Goal: Information Seeking & Learning: Learn about a topic

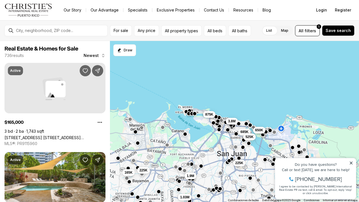
drag, startPoint x: 351, startPoint y: 162, endPoint x: 622, endPoint y: 312, distance: 310.1
click at [351, 162] on icon at bounding box center [351, 163] width 4 height 4
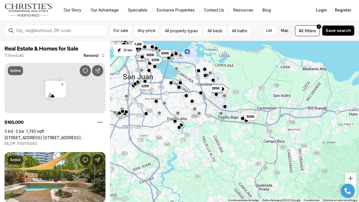
drag, startPoint x: 330, startPoint y: 167, endPoint x: 223, endPoint y: 86, distance: 134.1
click at [224, 86] on div "285K 225K 550K 3.8M 650K 685K 525K 165K 225K 1.9M 1.03M 875K" at bounding box center [234, 121] width 249 height 161
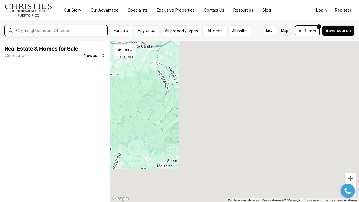
drag, startPoint x: 285, startPoint y: 122, endPoint x: 57, endPoint y: 32, distance: 244.4
click at [57, 32] on div "For sale Any price All property types All beds All baths List Map List Map All …" at bounding box center [179, 110] width 359 height 181
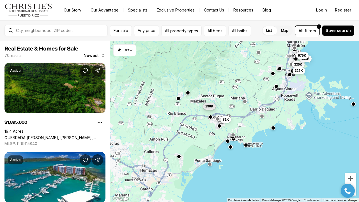
drag, startPoint x: 188, startPoint y: 162, endPoint x: 247, endPoint y: 113, distance: 77.1
click at [247, 113] on div "330K 525K 325K 975K 260K 185K 225K 81K 250K 190K 375K 1.9M" at bounding box center [234, 121] width 249 height 161
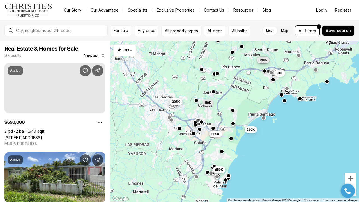
drag, startPoint x: 201, startPoint y: 127, endPoint x: 250, endPoint y: 103, distance: 55.1
click at [250, 103] on div "325K 81K 250K 190K 345K 250K 59K 535K 395K 650K" at bounding box center [234, 121] width 249 height 161
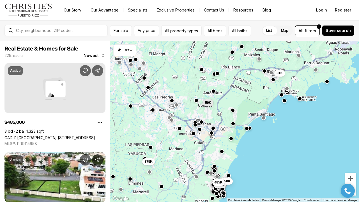
click at [213, 91] on button "button" at bounding box center [213, 91] width 4 height 4
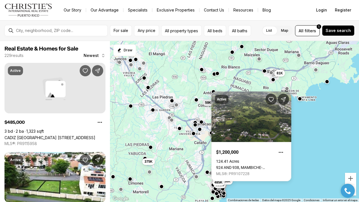
click at [196, 101] on button "button" at bounding box center [196, 99] width 4 height 4
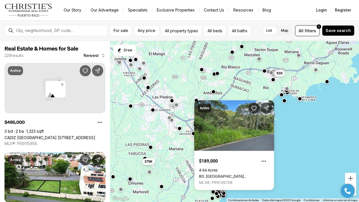
click at [309, 132] on div "81K 59K 650K 650K 375K 485K" at bounding box center [234, 121] width 249 height 161
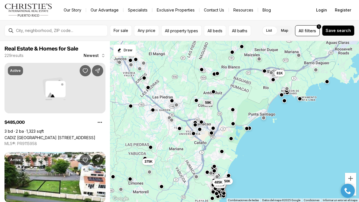
click at [233, 111] on button "button" at bounding box center [232, 109] width 4 height 4
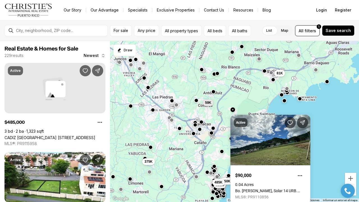
click at [335, 128] on div "81K 59K 650K 650K 375K 485K" at bounding box center [234, 121] width 249 height 161
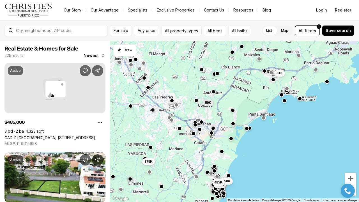
click at [311, 36] on div "For sale Any price All property types All beds All baths List Map List Map All …" at bounding box center [179, 30] width 359 height 21
click at [310, 32] on span "filters" at bounding box center [309, 31] width 11 height 6
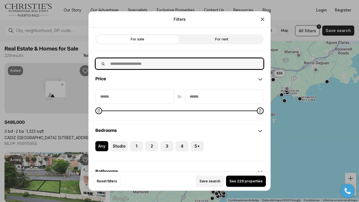
click at [194, 63] on input "text" at bounding box center [185, 63] width 156 height 11
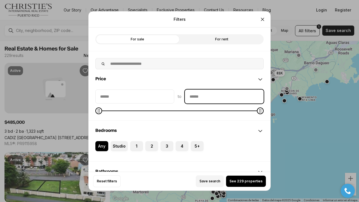
click at [219, 95] on input "priceMax" at bounding box center [224, 96] width 78 height 13
type input "********"
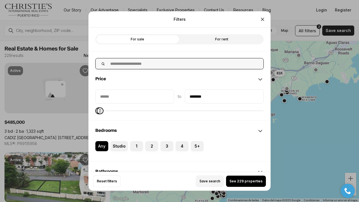
click at [193, 64] on input "text" at bounding box center [185, 63] width 156 height 11
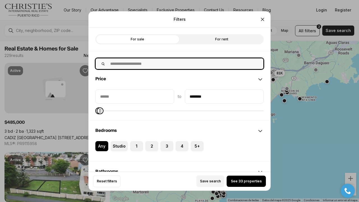
click at [193, 64] on input "text" at bounding box center [185, 63] width 156 height 11
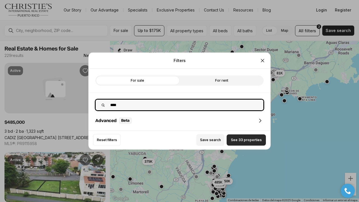
type input "****"
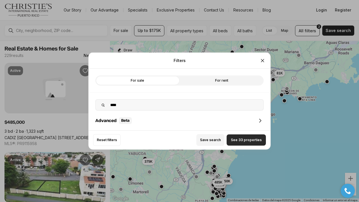
click at [243, 141] on span "See 33 properties" at bounding box center [246, 140] width 31 height 4
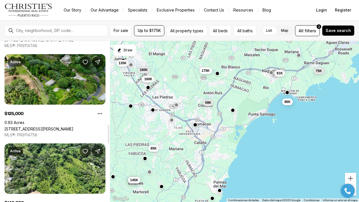
scroll to position [722, 0]
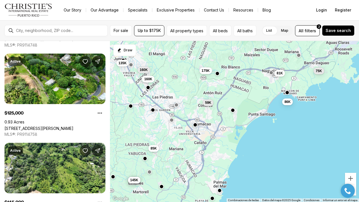
click at [196, 127] on div "81K 75K 86K 59K 175K 85K 160K 160K 135K 55K 125K 145K" at bounding box center [234, 121] width 249 height 161
click at [195, 124] on button "button" at bounding box center [195, 124] width 4 height 4
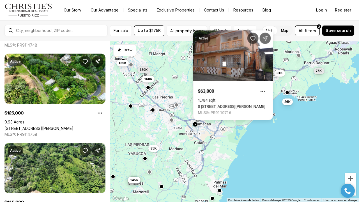
click at [177, 108] on div "81K 75K 86K 59K 175K 85K 160K 160K 135K 55K 125K 145K" at bounding box center [234, 121] width 249 height 161
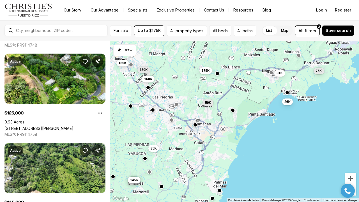
click at [176, 106] on button "button" at bounding box center [176, 104] width 4 height 4
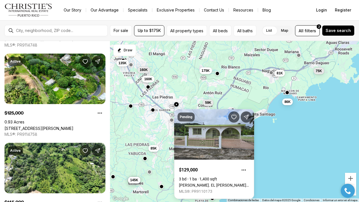
click at [148, 89] on button "button" at bounding box center [148, 87] width 4 height 4
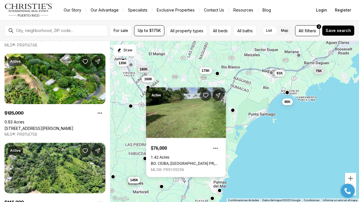
click at [144, 71] on span "160K" at bounding box center [143, 69] width 8 height 4
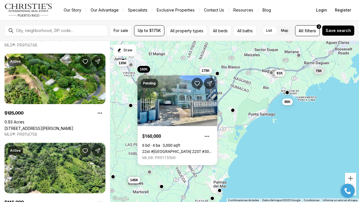
click at [131, 107] on button "button" at bounding box center [130, 105] width 4 height 4
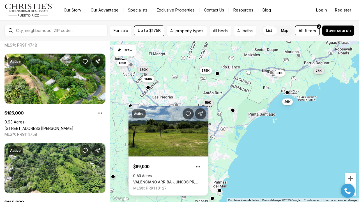
click at [259, 145] on div "81K 75K 86K 59K 175K 85K 160K 160K 135K 55K 125K 145K" at bounding box center [234, 121] width 249 height 161
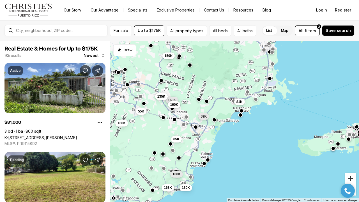
click at [352, 178] on button "Acercar" at bounding box center [349, 178] width 11 height 11
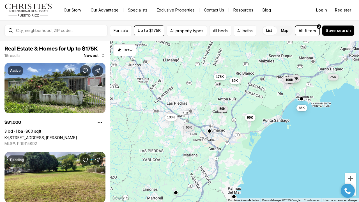
drag, startPoint x: 183, startPoint y: 156, endPoint x: 239, endPoint y: 161, distance: 56.2
click at [240, 161] on div "90K 81K 145K 100K 75K 86K 59K 175K 60K 69K 165K 130K" at bounding box center [234, 121] width 249 height 161
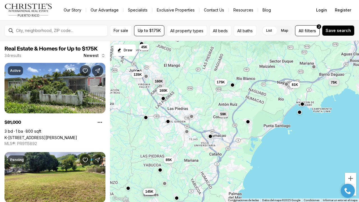
click at [163, 101] on div at bounding box center [163, 99] width 4 height 4
click at [163, 99] on button "button" at bounding box center [163, 98] width 4 height 4
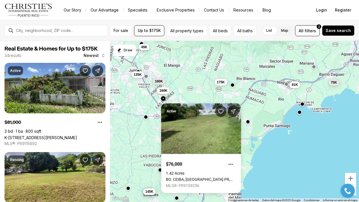
click at [146, 118] on button "button" at bounding box center [145, 117] width 4 height 4
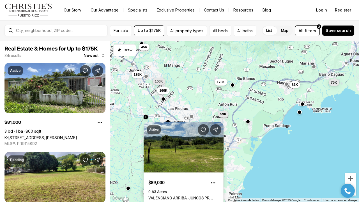
click at [168, 120] on div "Active $89,000 0.63 Acres [GEOGRAPHIC_DATA] MLS®: PR9110127" at bounding box center [183, 164] width 80 height 94
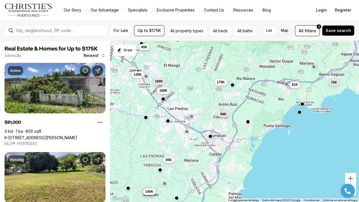
click at [168, 120] on button "button" at bounding box center [168, 120] width 4 height 4
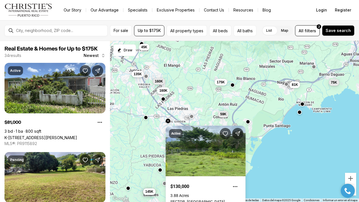
click at [139, 75] on span "135K" at bounding box center [138, 73] width 8 height 4
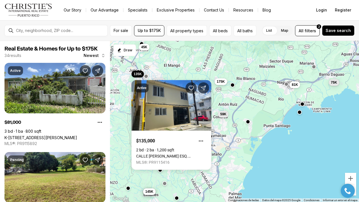
click at [225, 85] on div "175K" at bounding box center [220, 81] width 13 height 7
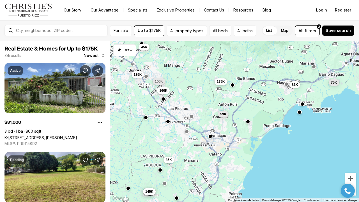
click at [225, 85] on div "175K" at bounding box center [220, 81] width 13 height 7
click at [233, 86] on button "button" at bounding box center [232, 84] width 4 height 4
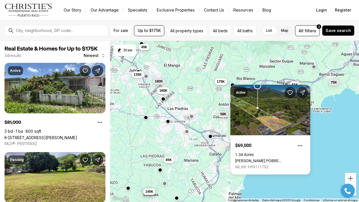
click at [224, 84] on button "175K" at bounding box center [220, 81] width 13 height 7
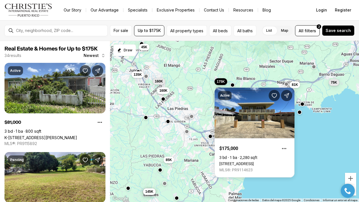
click at [206, 99] on div "81K 75K 59K 175K 85K 160K 160K 135K 45K 55K 125K 145K" at bounding box center [234, 121] width 249 height 161
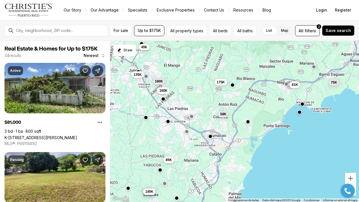
click at [209, 145] on div "81K 75K 59K 175K 85K 160K 160K 135K 45K 55K 125K 145K" at bounding box center [234, 121] width 249 height 161
click at [160, 171] on button "button" at bounding box center [160, 169] width 4 height 4
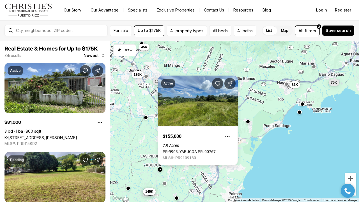
click at [154, 173] on div "81K 75K 59K 175K 85K 160K 160K 135K 45K 55K 125K 145K" at bounding box center [234, 121] width 249 height 161
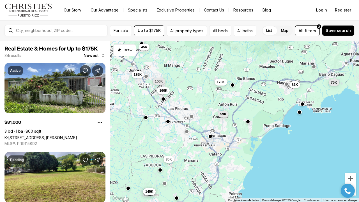
click at [170, 161] on span "85K" at bounding box center [169, 159] width 6 height 4
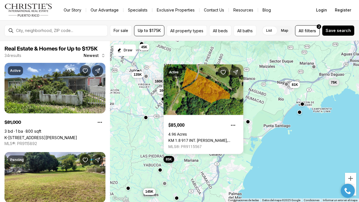
click at [170, 161] on span "85K" at bounding box center [169, 159] width 6 height 4
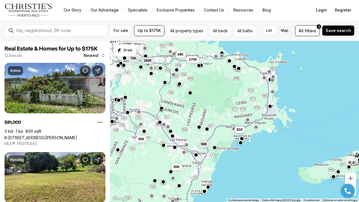
click at [209, 188] on button "button" at bounding box center [208, 186] width 4 height 4
